Goal: Information Seeking & Learning: Learn about a topic

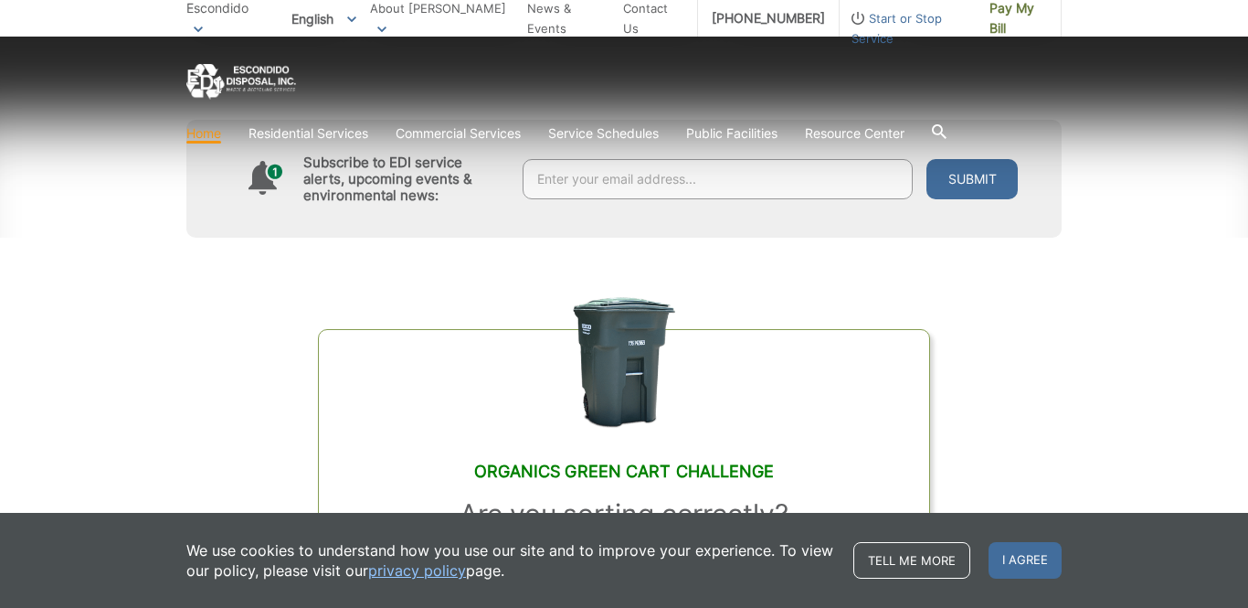
scroll to position [892, 0]
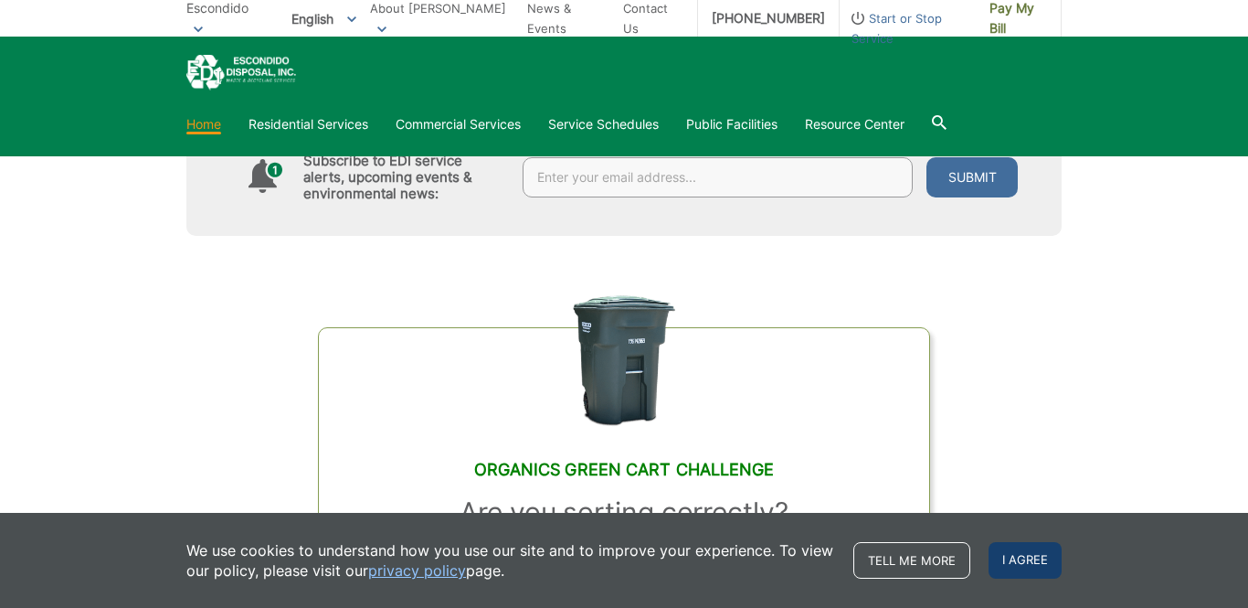
click at [1032, 557] on span "I agree" at bounding box center [1025, 560] width 73 height 37
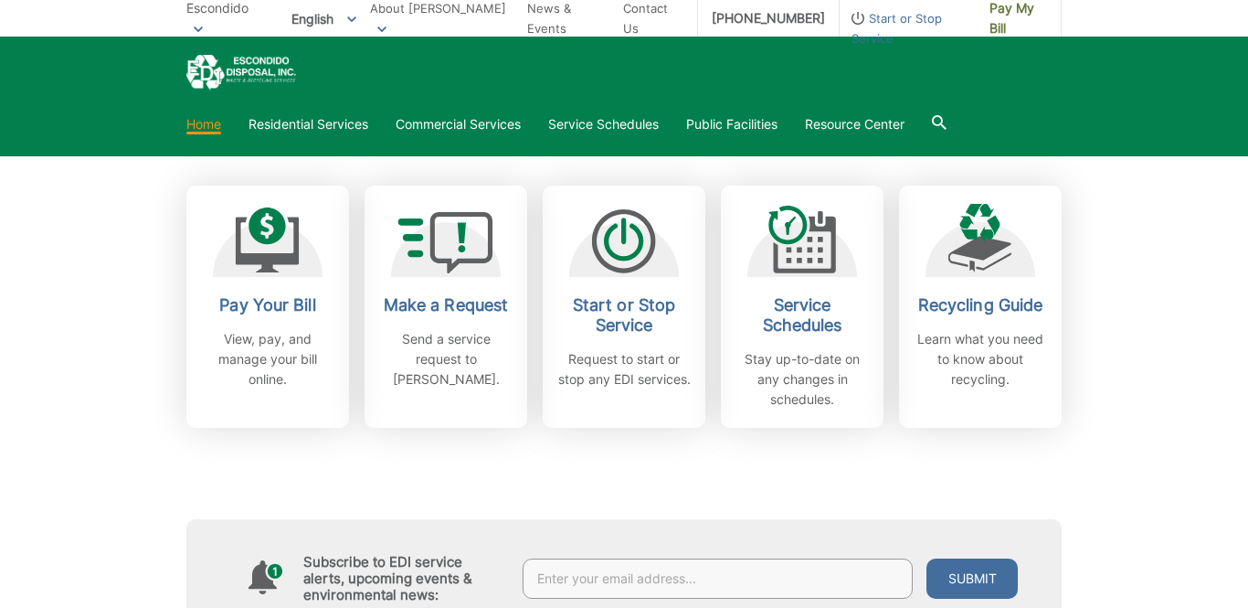
scroll to position [0, 0]
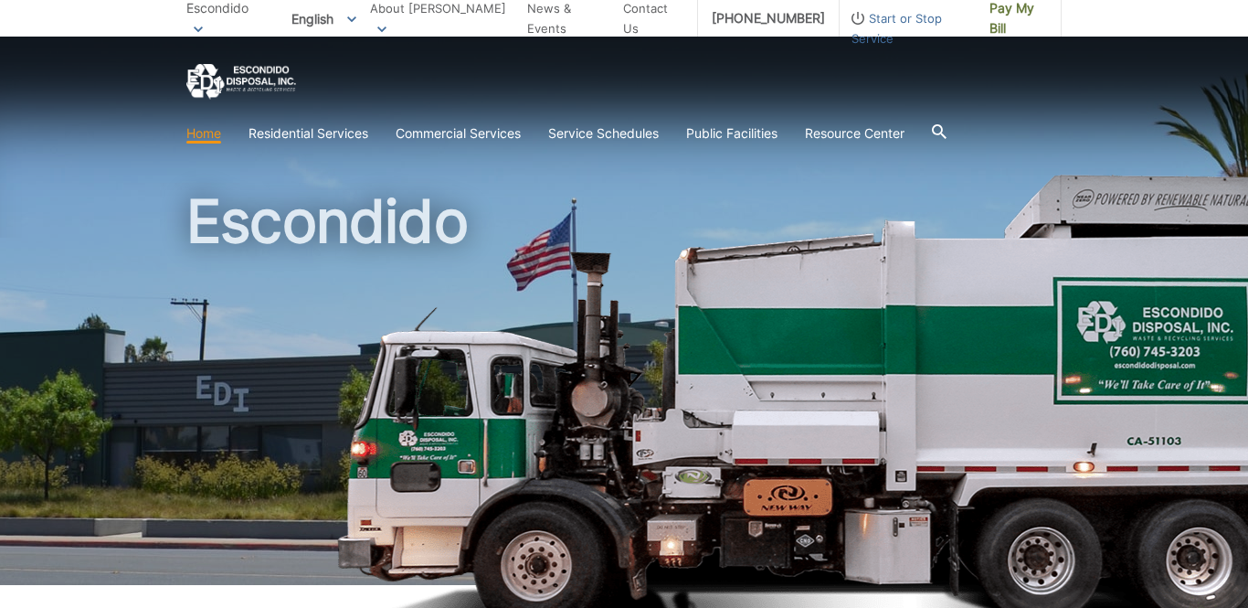
click at [211, 140] on link "Home" at bounding box center [203, 133] width 35 height 20
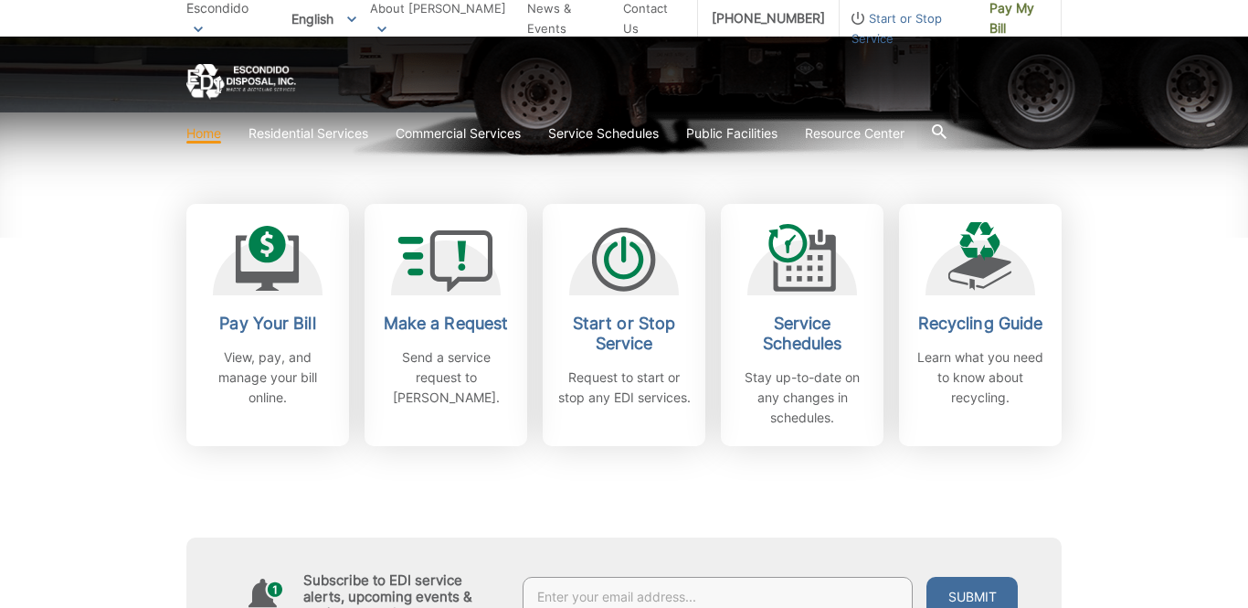
scroll to position [485, 0]
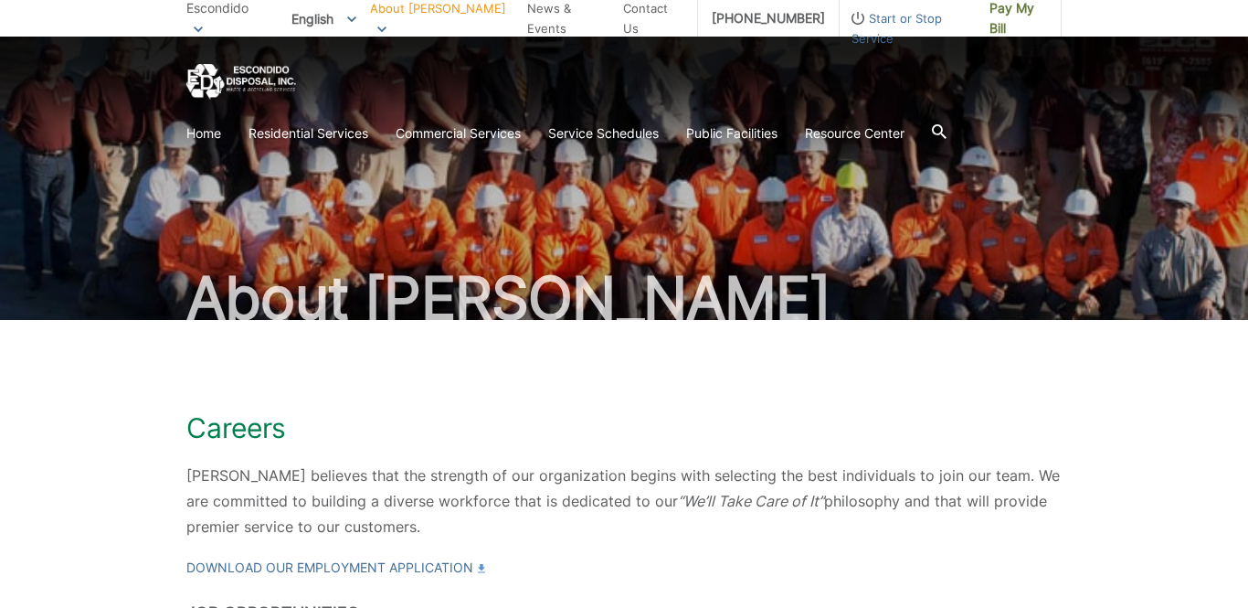
click at [122, 472] on div "Careers EDI believes that the strength of our organization begins with selectin…" at bounding box center [624, 535] width 1248 height 430
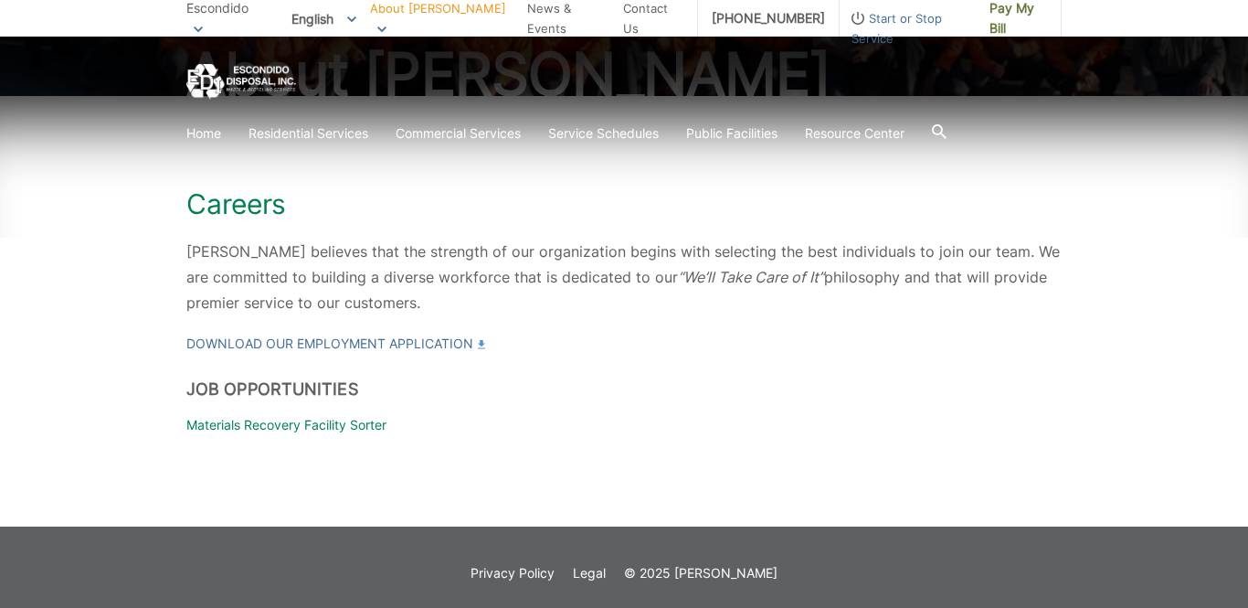
scroll to position [236, 0]
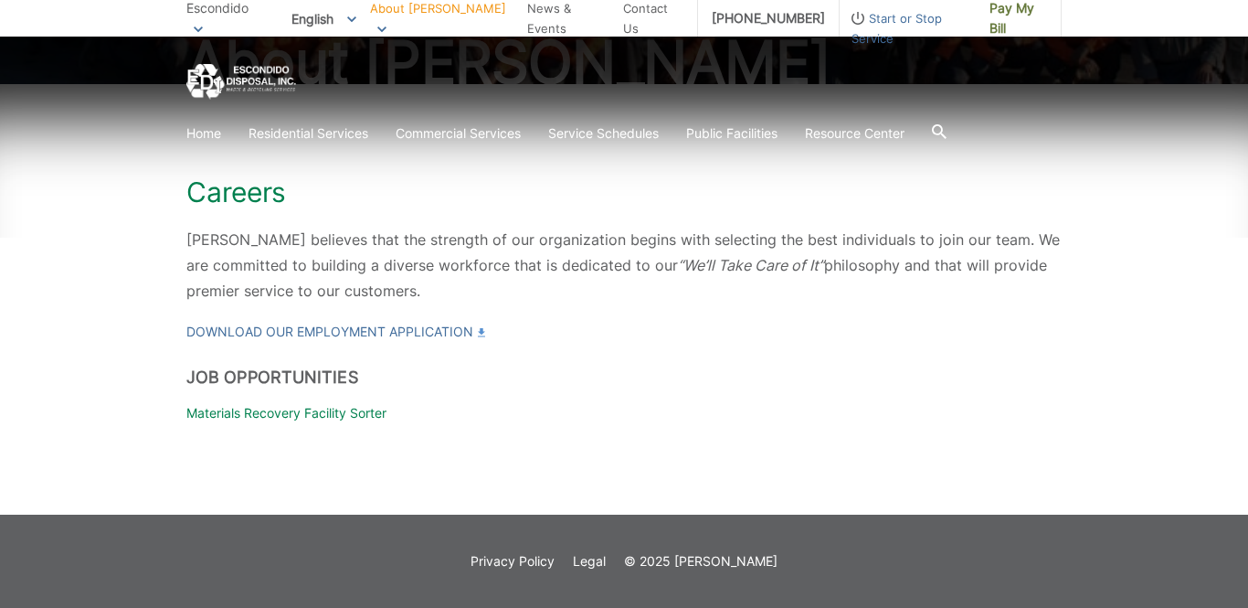
click at [281, 410] on p "Materials Recovery Facility Sorter" at bounding box center [623, 413] width 875 height 20
click at [122, 132] on div "Home Residential Services Curbside Pickup Recycling Organic Recycling Trash Hou…" at bounding box center [624, 94] width 1248 height 114
